Goal: Share content: Share content

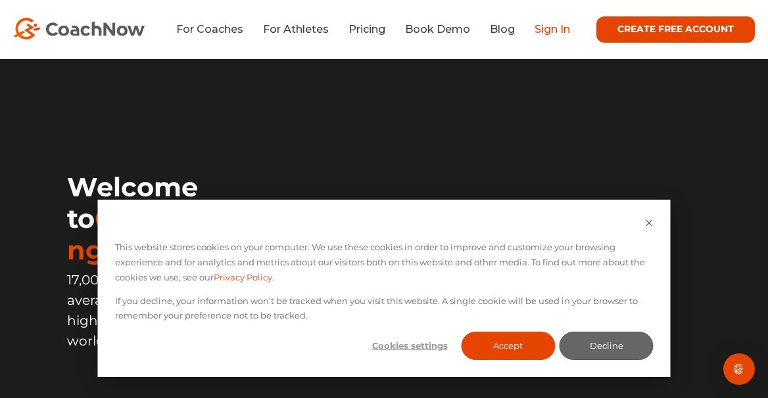
click at [511, 32] on link "Sign In" at bounding box center [551, 29] width 35 height 12
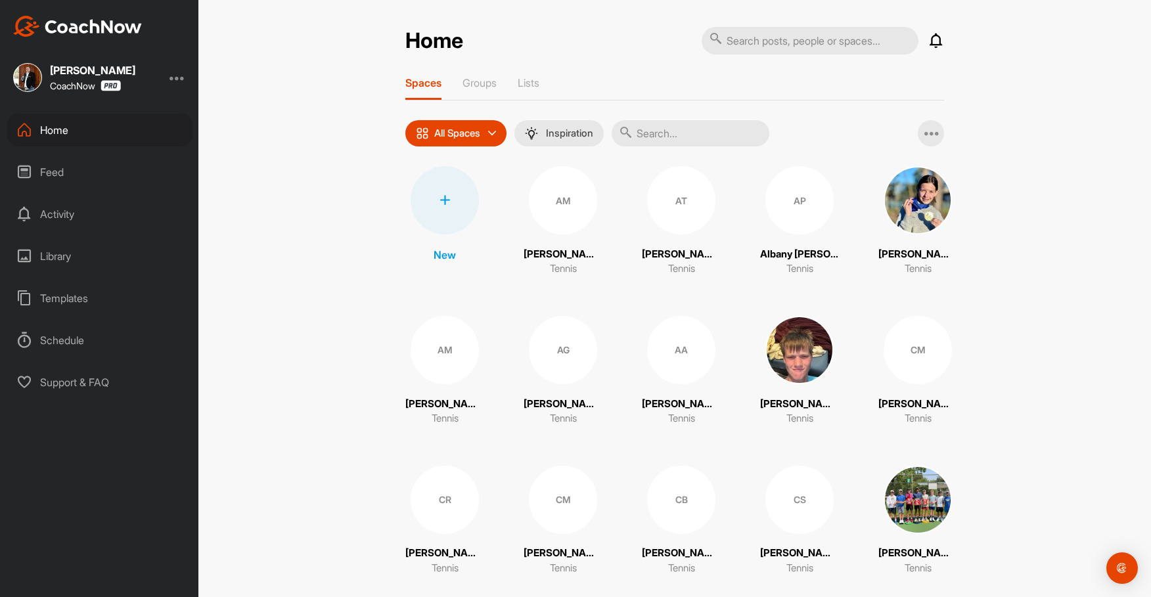
click at [919, 471] on img at bounding box center [918, 500] width 68 height 68
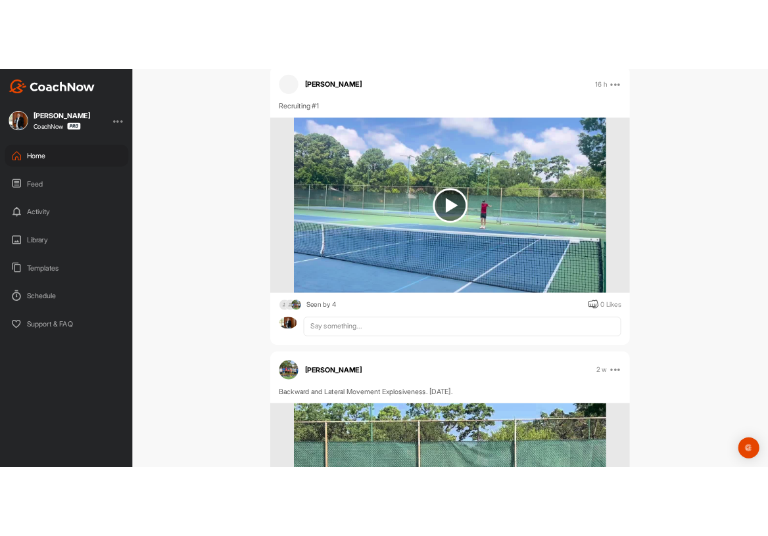
scroll to position [1458, 0]
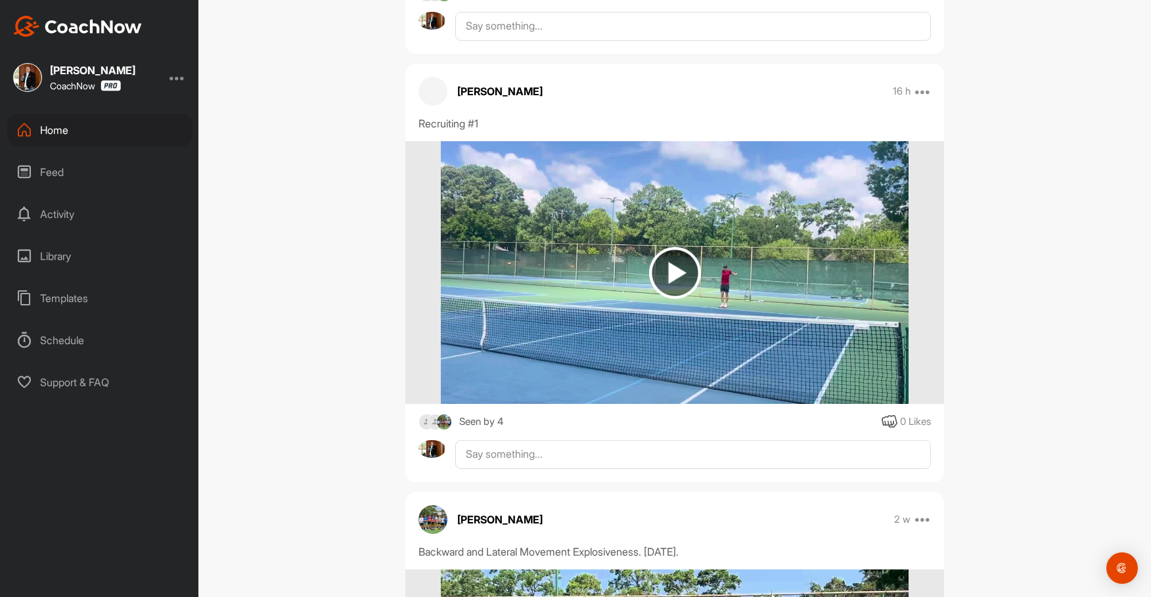
click at [679, 267] on img at bounding box center [675, 273] width 52 height 52
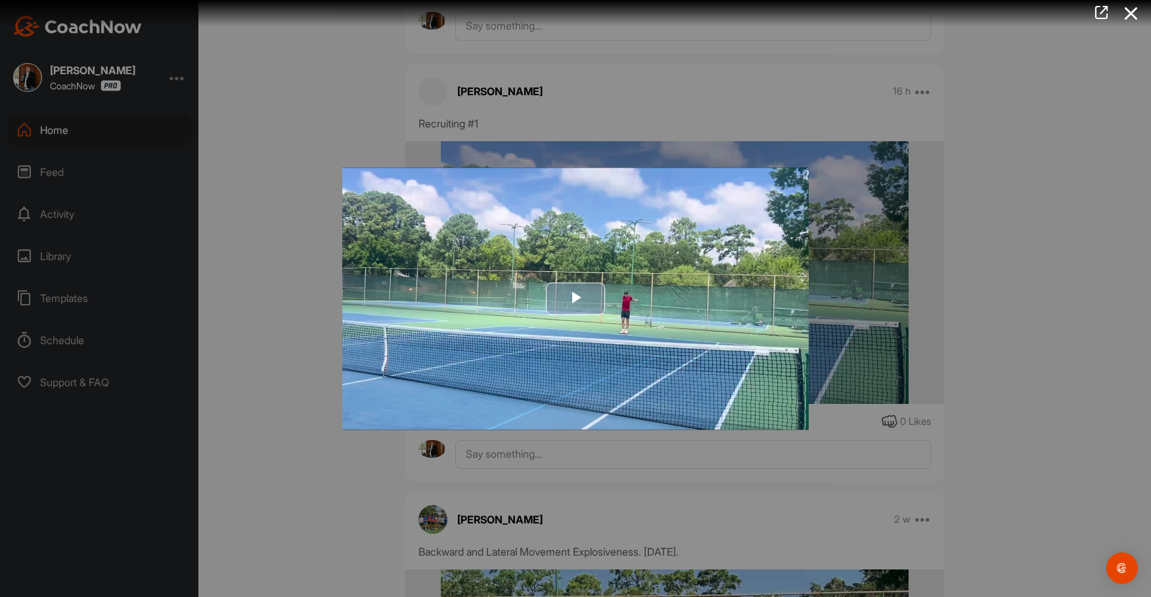
click at [576, 299] on span "Video Player" at bounding box center [576, 299] width 0 height 0
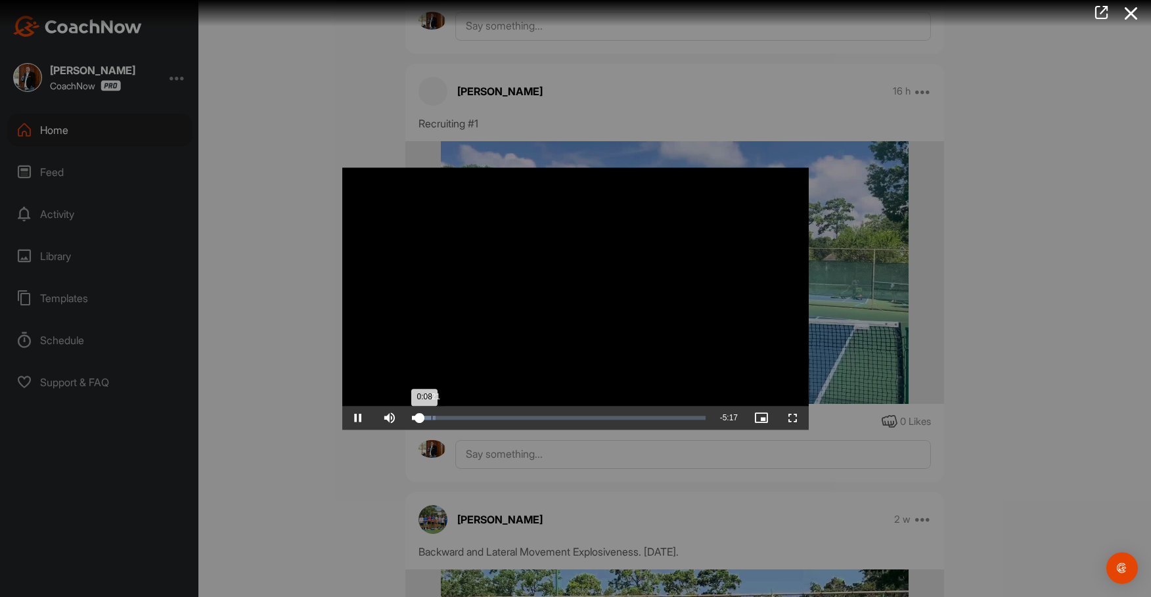
click at [432, 421] on div "Loaded : 7.95% 0:21 0:08" at bounding box center [558, 418] width 307 height 24
click at [793, 418] on span "Video Player" at bounding box center [793, 418] width 32 height 0
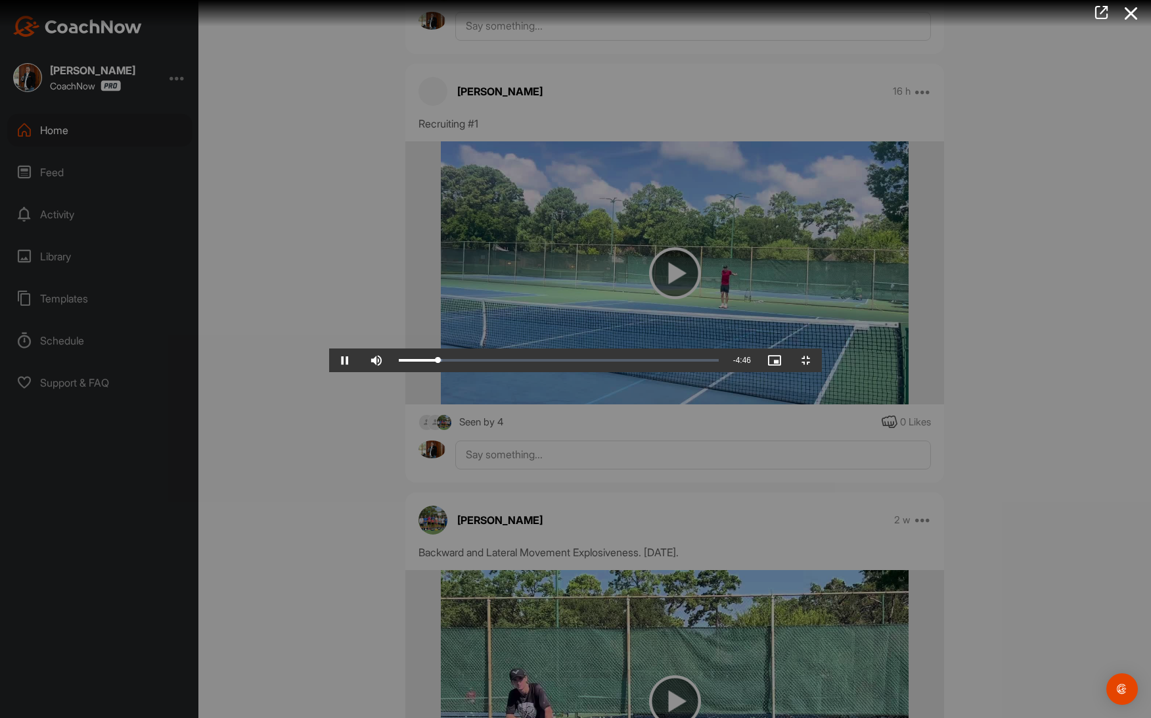
click at [532, 372] on video "Video Player" at bounding box center [575, 359] width 493 height 26
click at [392, 372] on div "Loaded : 13.47% 0:09 0:39" at bounding box center [558, 360] width 333 height 24
click at [399, 362] on div "Loaded : 13.47% 0:13 0:13" at bounding box center [559, 360] width 320 height 4
click at [392, 372] on div "Loaded : 13.47% 0:17 0:13" at bounding box center [558, 360] width 333 height 24
click at [329, 360] on span "Video Player" at bounding box center [345, 360] width 32 height 0
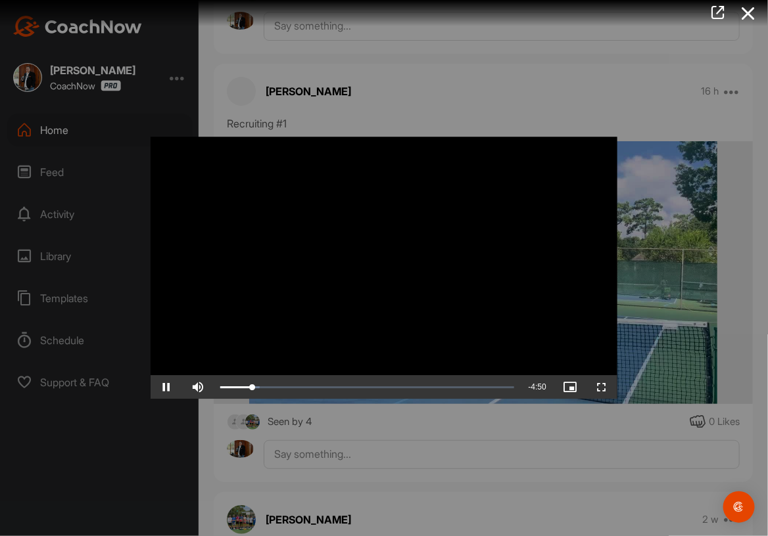
click at [368, 62] on div at bounding box center [384, 268] width 768 height 536
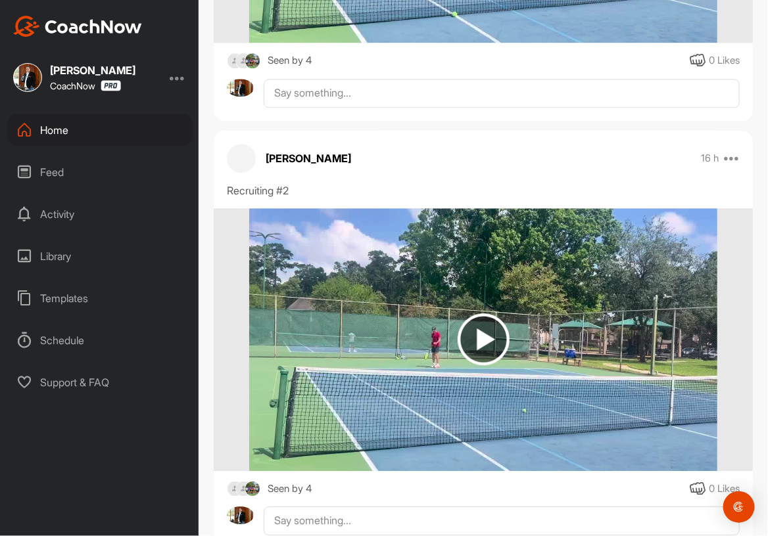
scroll to position [1145, 0]
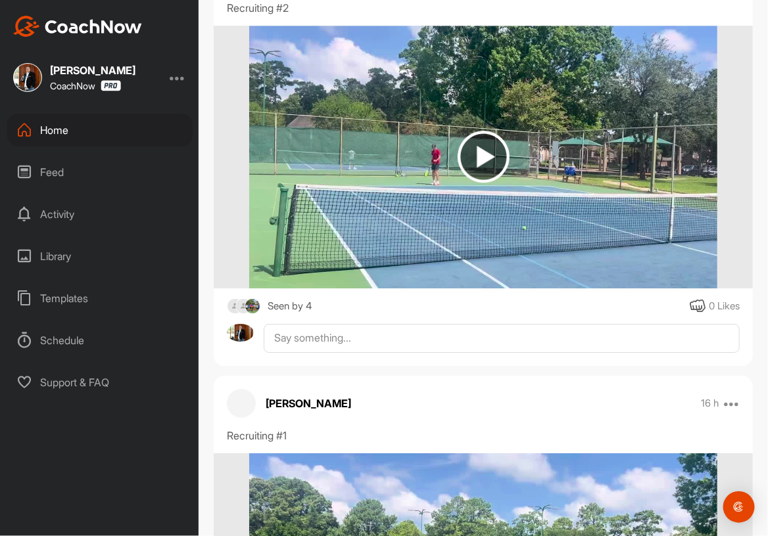
click at [490, 150] on img at bounding box center [483, 157] width 52 height 52
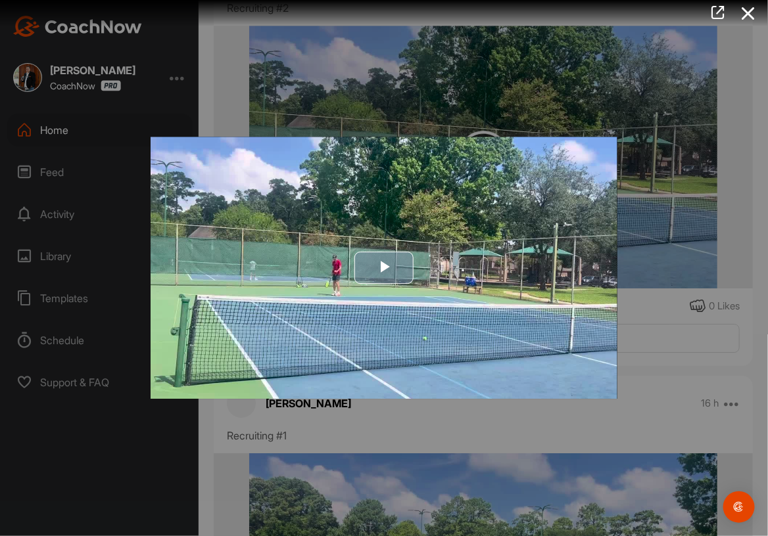
click at [384, 268] on span "Video Player" at bounding box center [384, 268] width 0 height 0
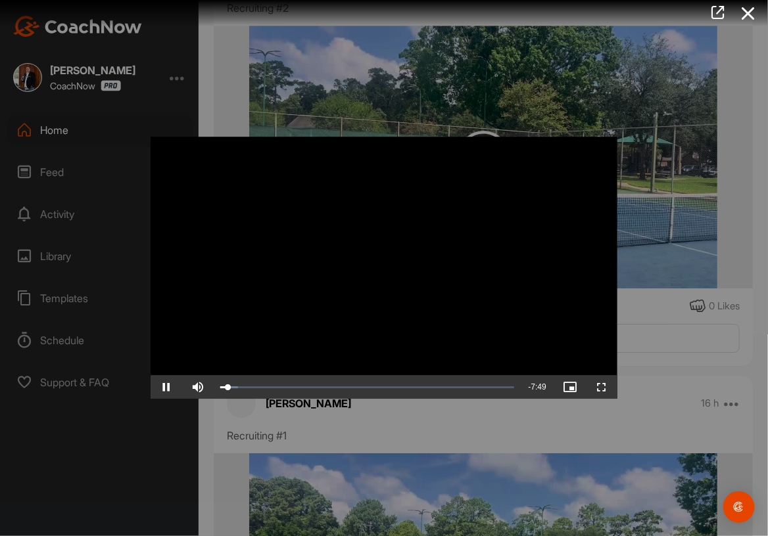
click at [398, 236] on video "Video Player" at bounding box center [383, 268] width 467 height 262
click at [747, 16] on icon at bounding box center [748, 13] width 30 height 24
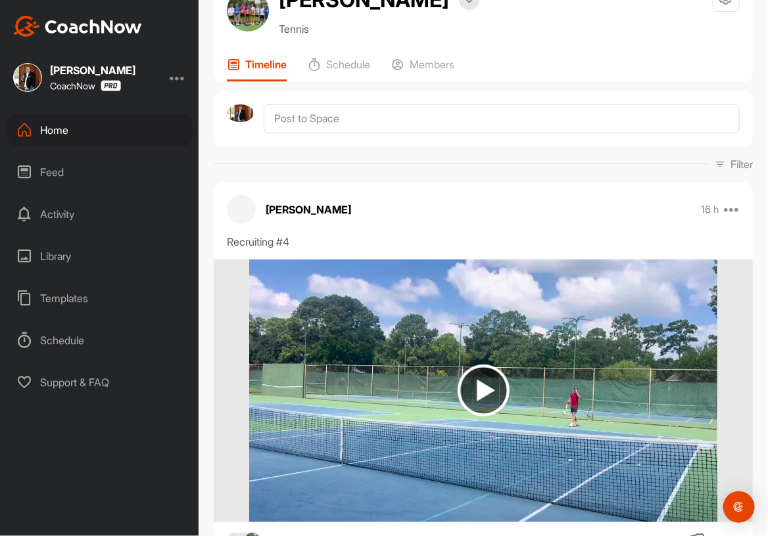
scroll to position [0, 0]
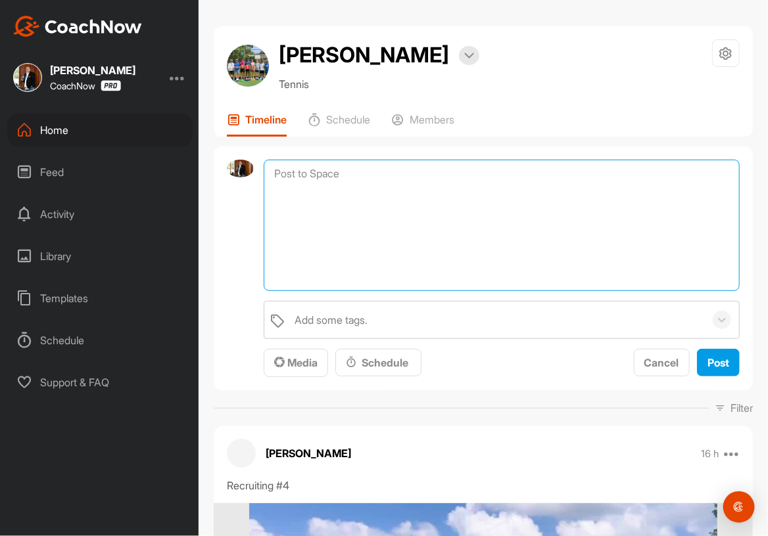
click at [346, 172] on textarea at bounding box center [502, 225] width 476 height 131
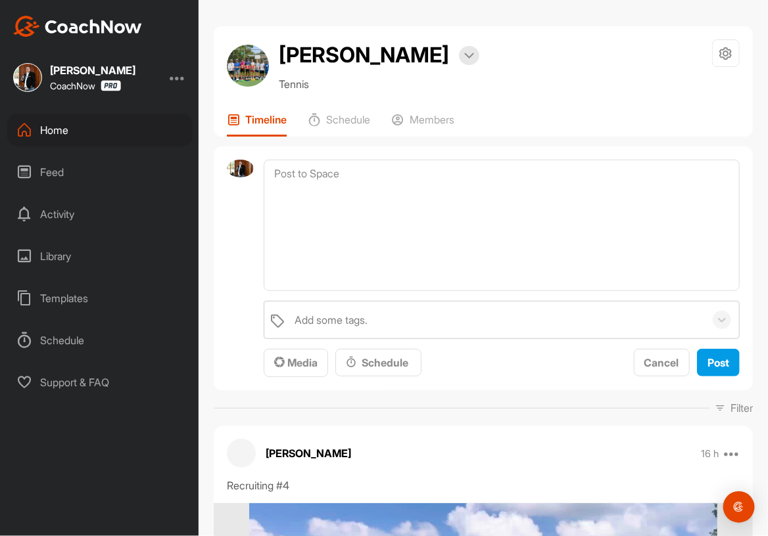
click at [498, 77] on div "[PERSON_NAME] Bookings Tennis Space Settings Your Notifications" at bounding box center [483, 65] width 513 height 53
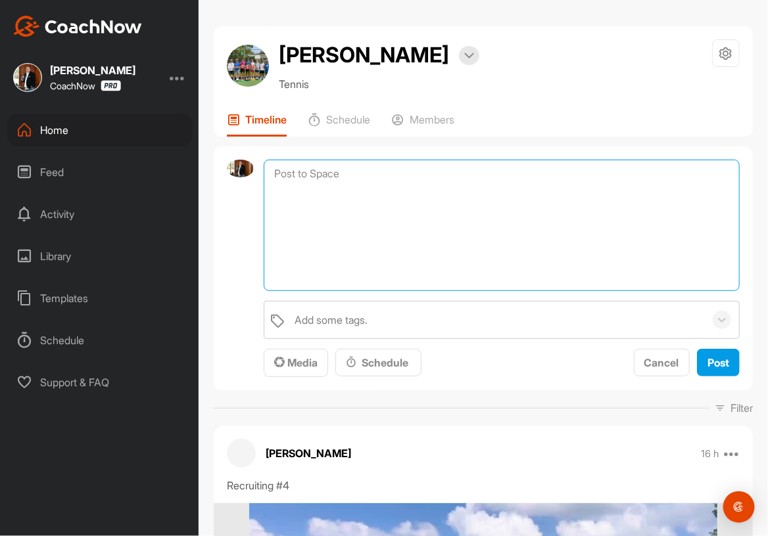
click at [375, 174] on textarea at bounding box center [502, 225] width 476 height 131
type textarea "B"
type textarea "W"
click at [387, 173] on textarea "I will edit these videos and then repost" at bounding box center [502, 225] width 476 height 131
click at [380, 174] on textarea "I will edit these videos and then repost" at bounding box center [502, 225] width 476 height 131
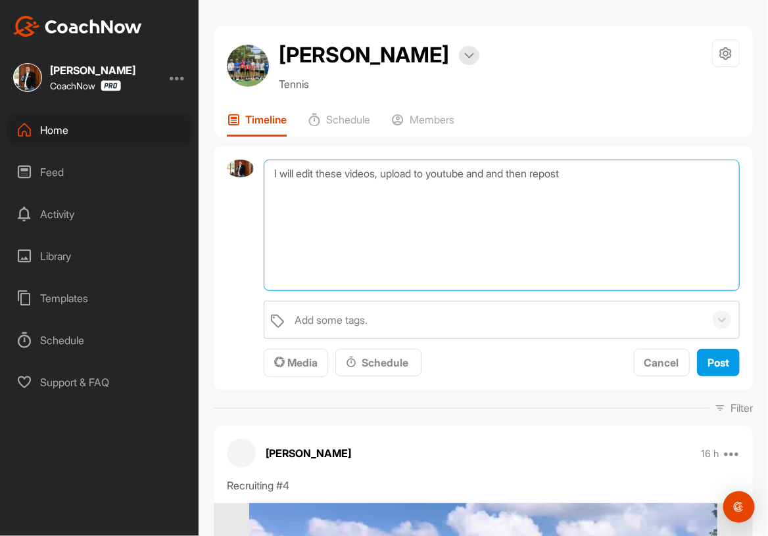
click at [605, 168] on textarea "I will edit these videos, upload to youtube and and then repost" at bounding box center [502, 225] width 476 height 131
click at [537, 190] on textarea "I will edit these videos, upload to youtube and and then repost. Good footage b…" at bounding box center [502, 225] width 476 height 131
click at [351, 174] on textarea "I will edit these videos, upload to youtube and and then repost. Good footage b…" at bounding box center [502, 225] width 476 height 131
click at [587, 176] on textarea "I will edit these 4 videos, upload to youtube and and then repost. Good footage…" at bounding box center [502, 225] width 476 height 131
click at [593, 195] on textarea "I will edit these 4 videos, upload to youtube and and then repost here. Good fo…" at bounding box center [502, 225] width 476 height 131
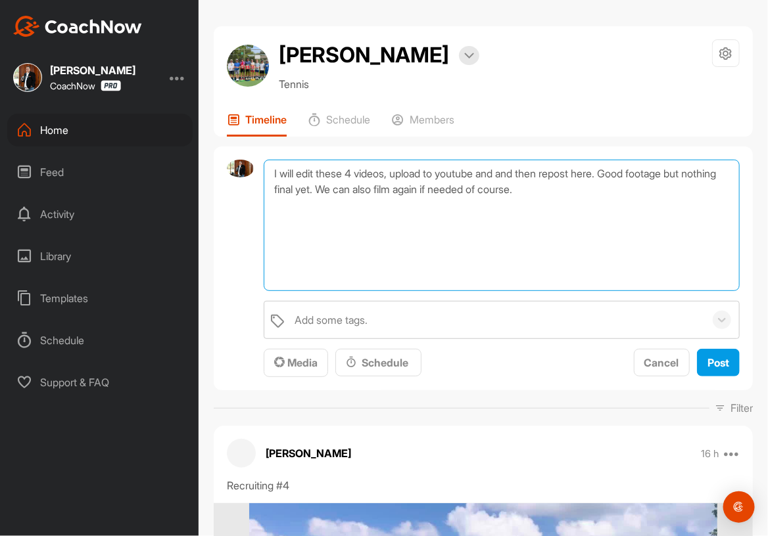
click at [606, 194] on textarea "I will edit these 4 videos, upload to youtube and and then repost here. Good fo…" at bounding box center [502, 225] width 476 height 131
type textarea "I will edit these 4 videos, upload to youtube and and then repost here. Good fo…"
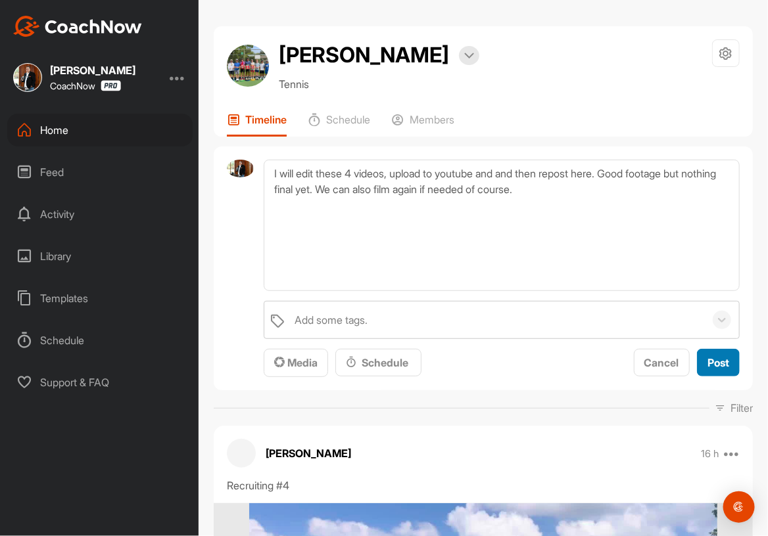
click at [727, 364] on span "Post" at bounding box center [718, 362] width 22 height 13
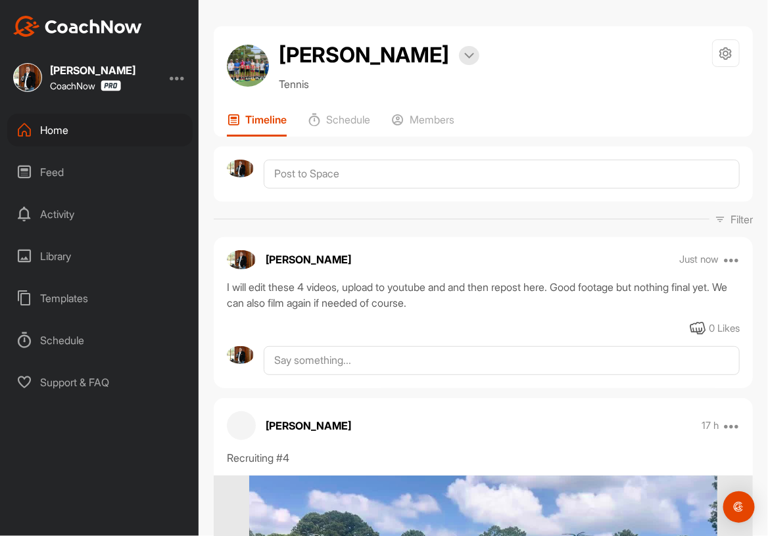
click at [571, 97] on div "[PERSON_NAME] Bookings Tennis Space Settings Your Notifications Timeline Schedu…" at bounding box center [483, 81] width 539 height 110
